Goal: Go to known website: Access a specific website the user already knows

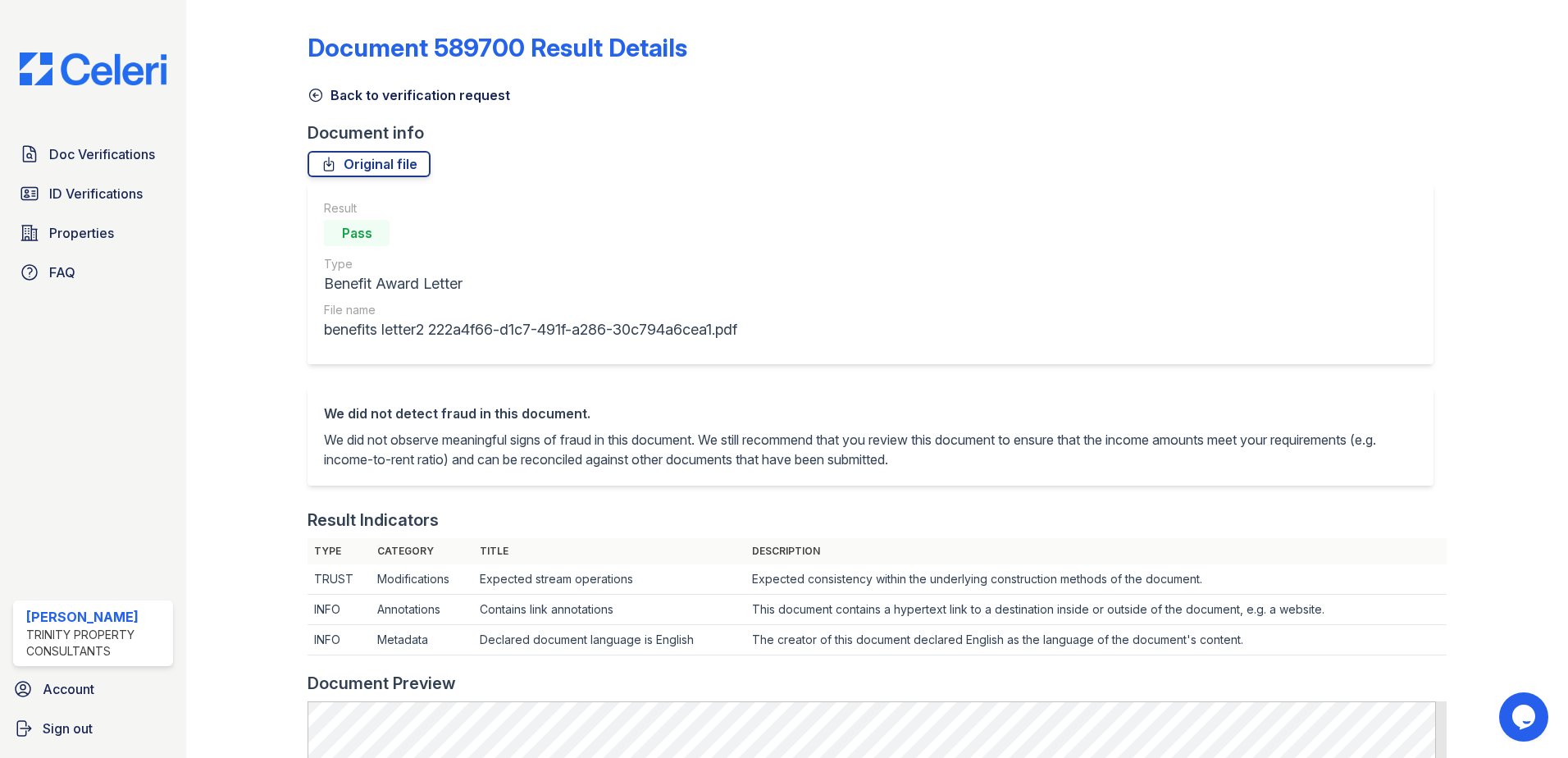
scroll to position [410, 0]
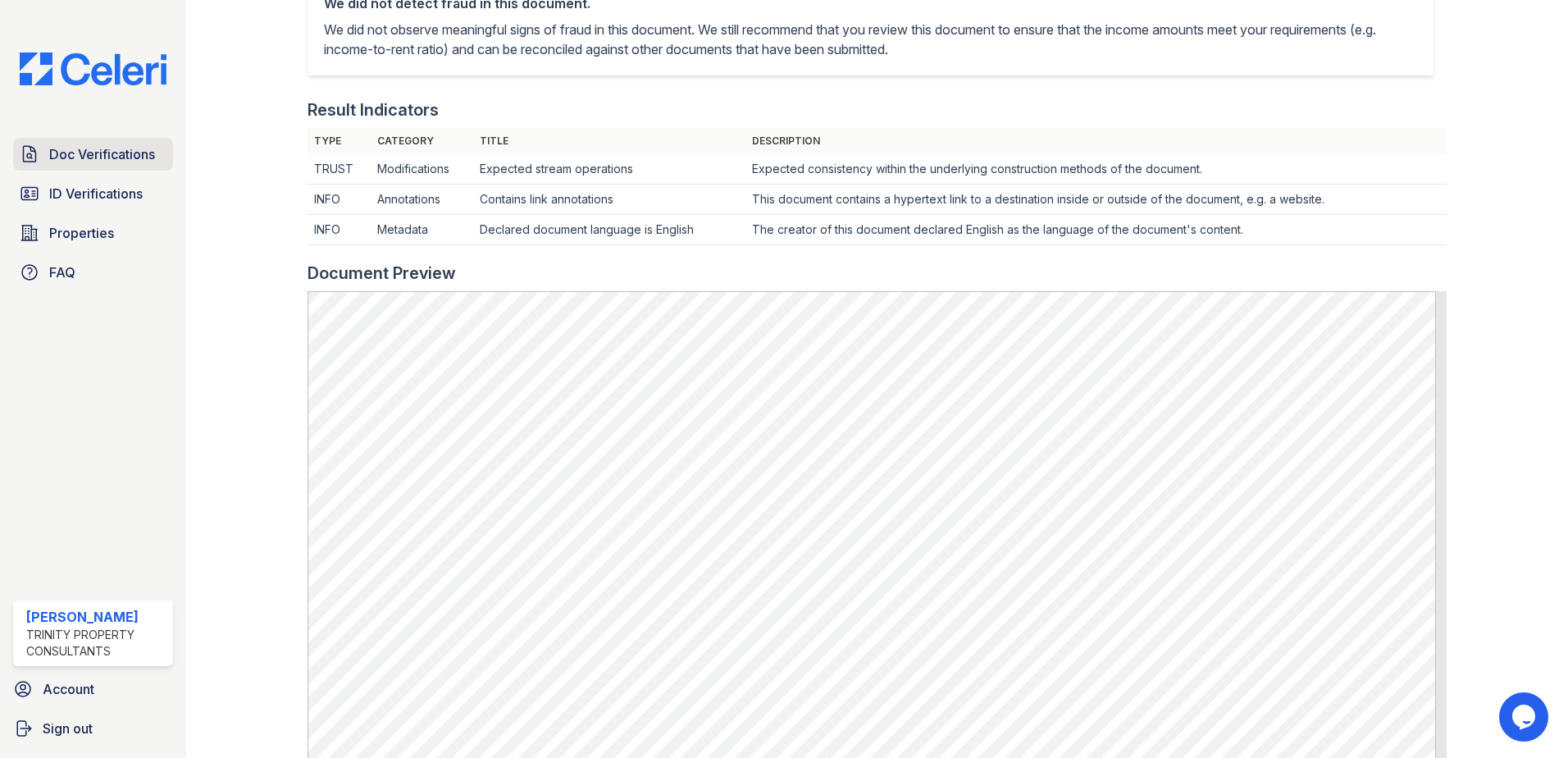
click at [130, 161] on span "Doc Verifications" at bounding box center [102, 154] width 106 height 20
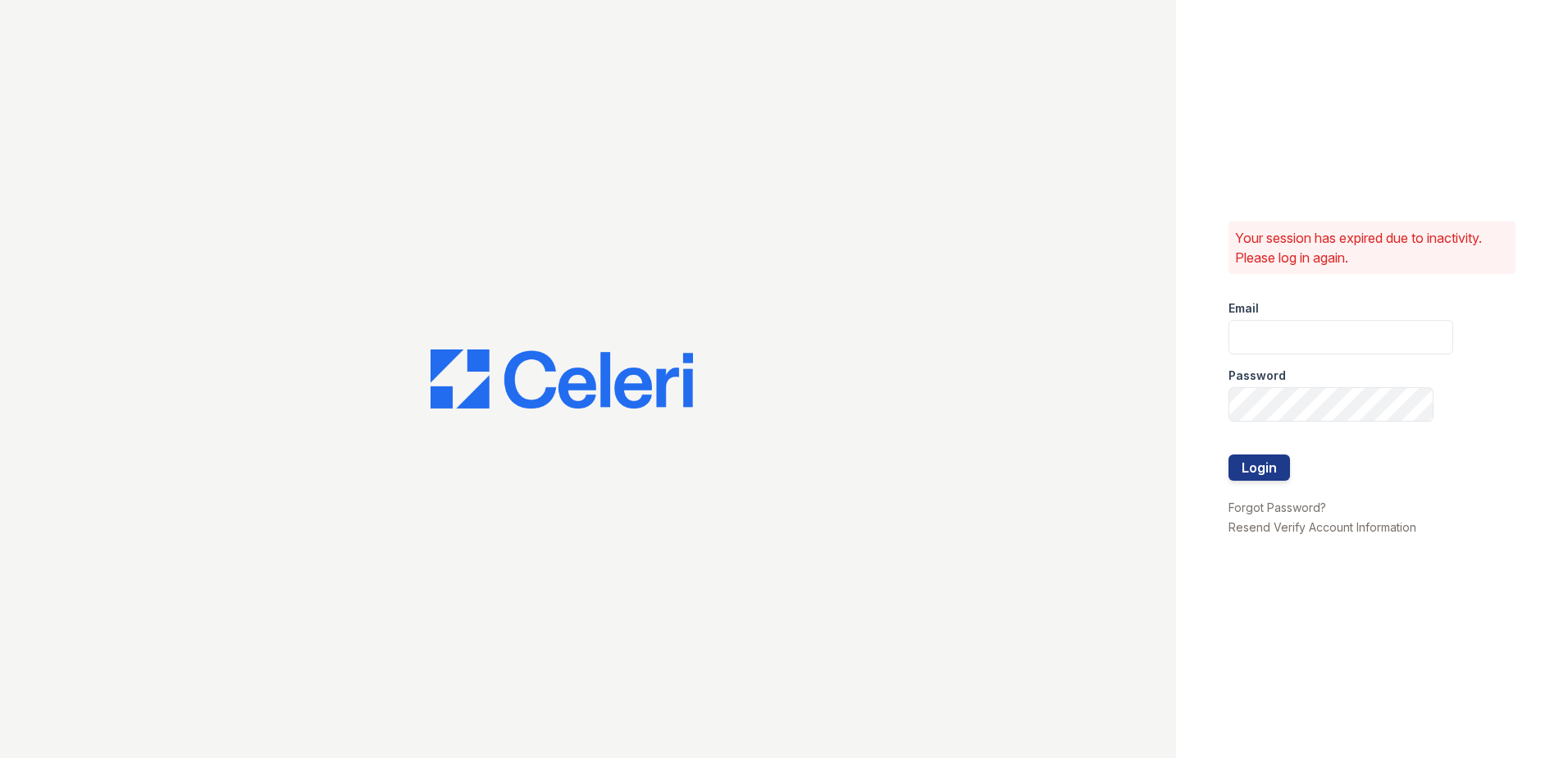
type input "[EMAIL_ADDRESS][DOMAIN_NAME]"
click at [1269, 467] on button "Login" at bounding box center [1259, 467] width 62 height 26
